Goal: Information Seeking & Learning: Learn about a topic

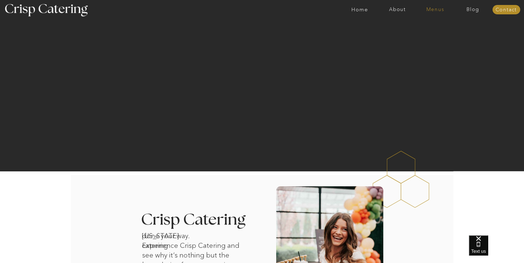
click at [433, 10] on nav "Menus" at bounding box center [436, 10] width 38 height 6
click at [428, 32] on nav "Winter (Sep-Feb)" at bounding box center [435, 32] width 45 height 5
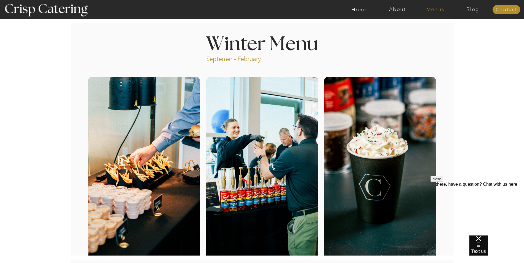
click at [435, 11] on nav "Menus" at bounding box center [436, 10] width 38 height 6
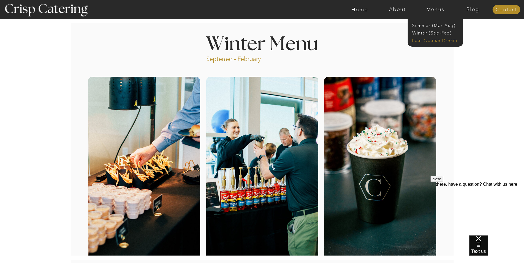
click at [431, 39] on nav "Four Course Dream" at bounding box center [437, 39] width 49 height 5
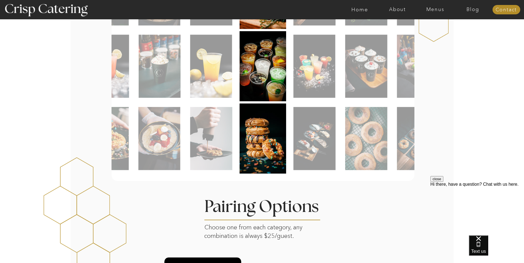
scroll to position [165, 0]
